Goal: Transaction & Acquisition: Purchase product/service

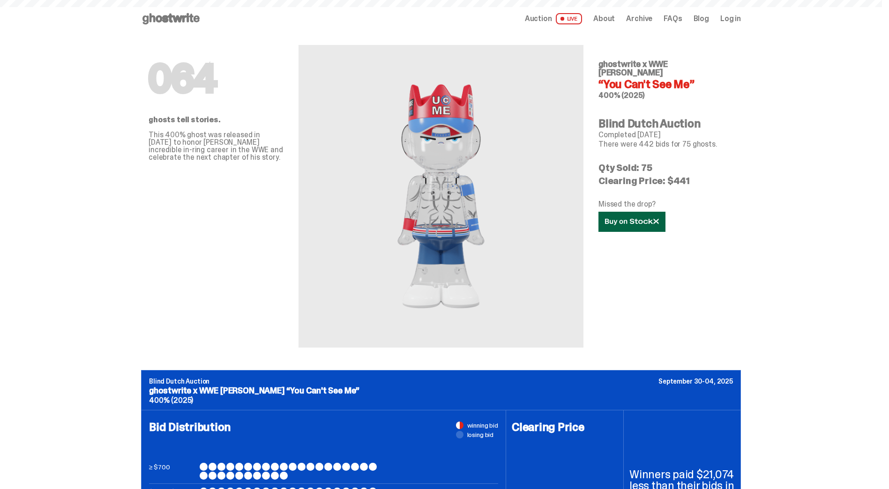
click at [633, 217] on link at bounding box center [631, 222] width 67 height 20
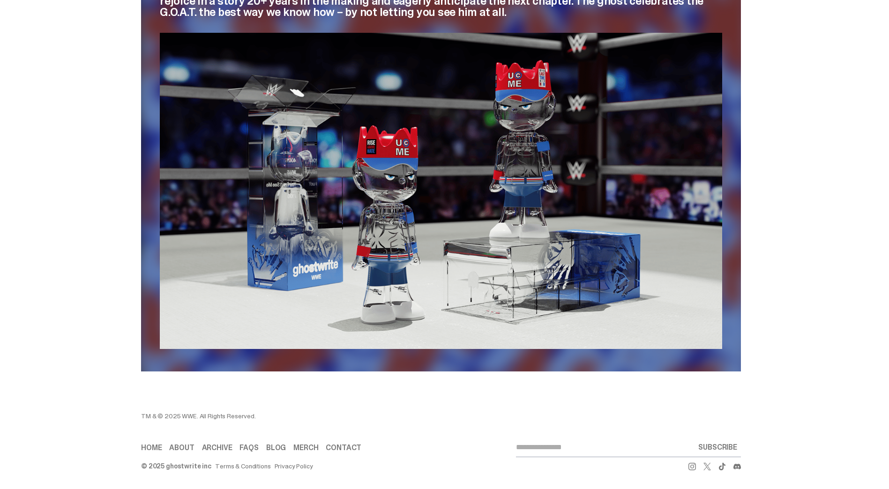
scroll to position [1366, 0]
click at [160, 447] on link "Home" at bounding box center [151, 447] width 21 height 7
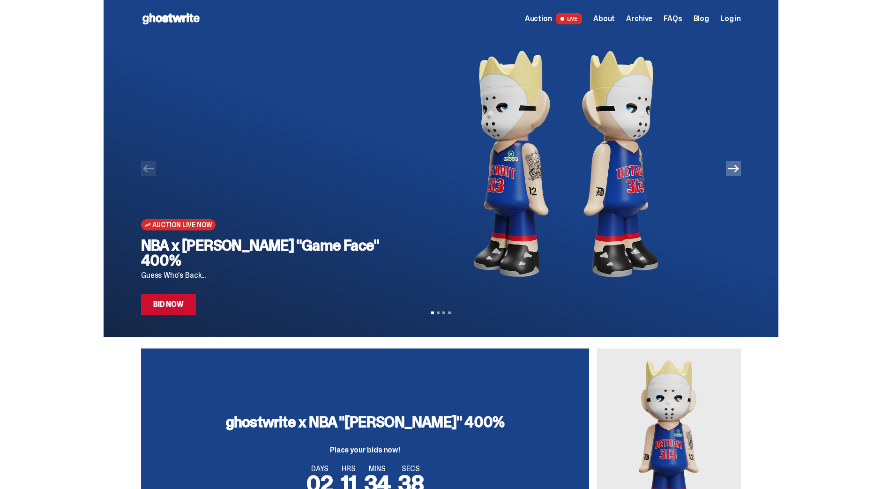
click at [734, 173] on icon "Next" at bounding box center [733, 168] width 11 height 11
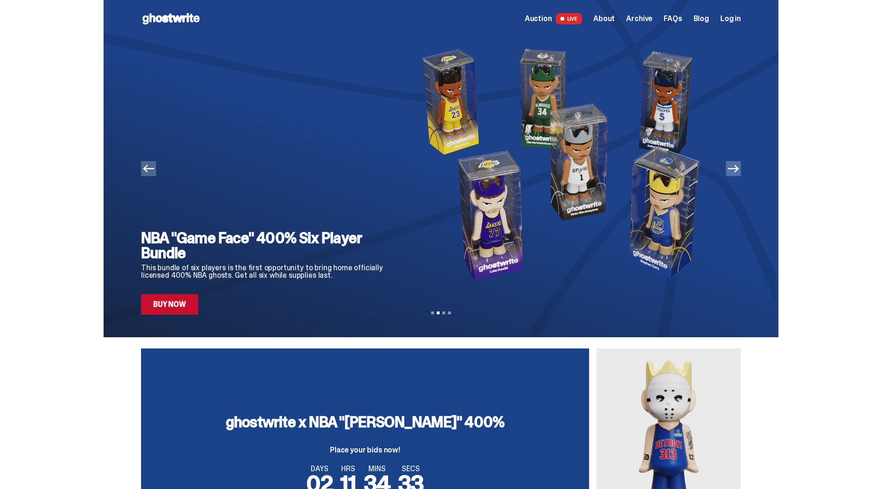
click at [734, 173] on icon "Next" at bounding box center [733, 168] width 11 height 11
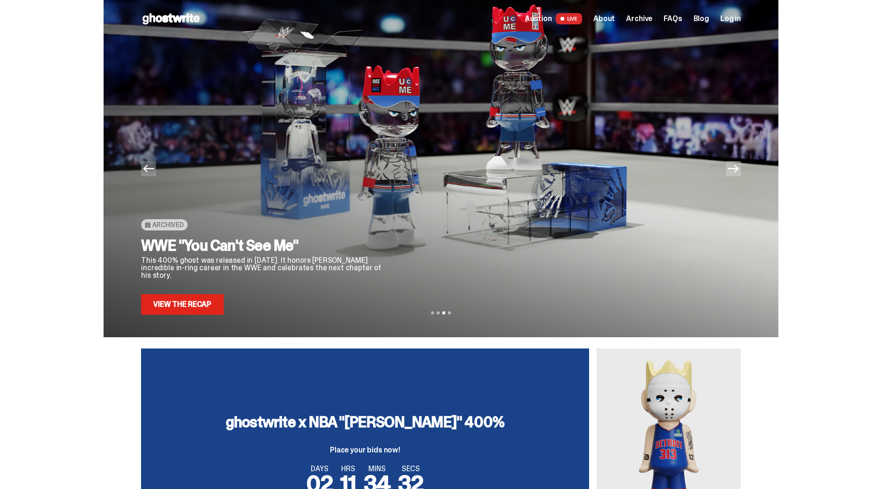
click at [734, 173] on icon "Next" at bounding box center [733, 168] width 11 height 11
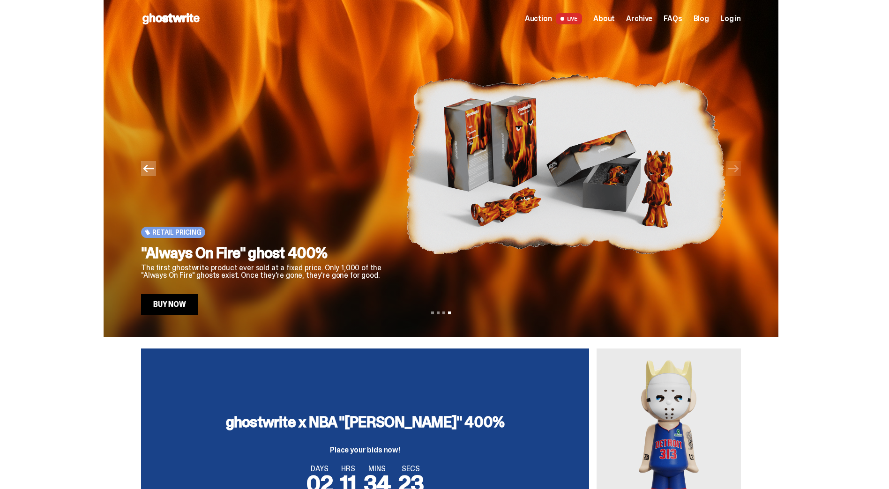
click at [169, 305] on link "Buy Now" at bounding box center [169, 304] width 57 height 21
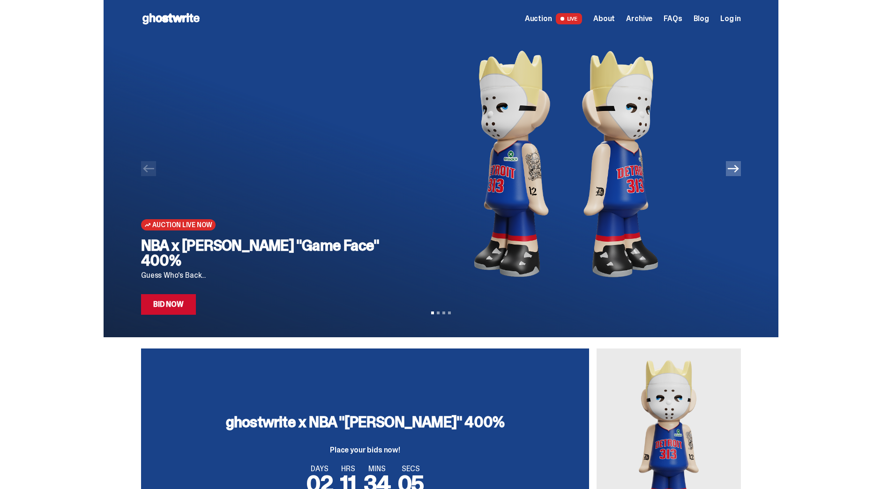
click at [186, 304] on link "Bid Now" at bounding box center [168, 304] width 55 height 21
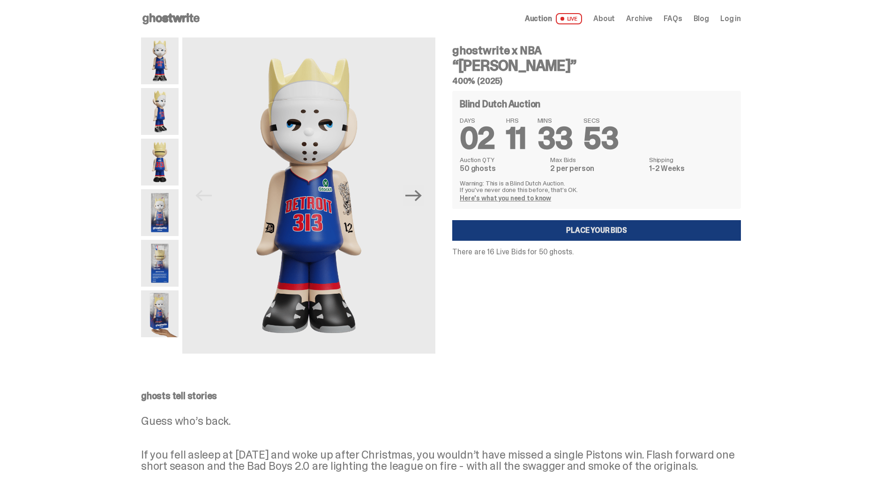
click at [589, 230] on link "Place your Bids" at bounding box center [596, 230] width 289 height 21
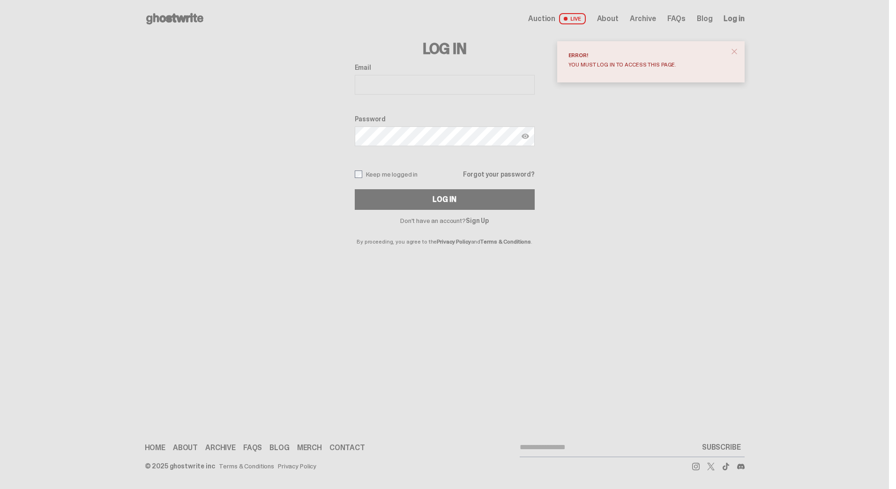
click at [425, 85] on input "Email" at bounding box center [445, 85] width 180 height 20
type input "**********"
click at [434, 196] on div "Log In" at bounding box center [443, 199] width 23 height 7
